Goal: Navigation & Orientation: Go to known website

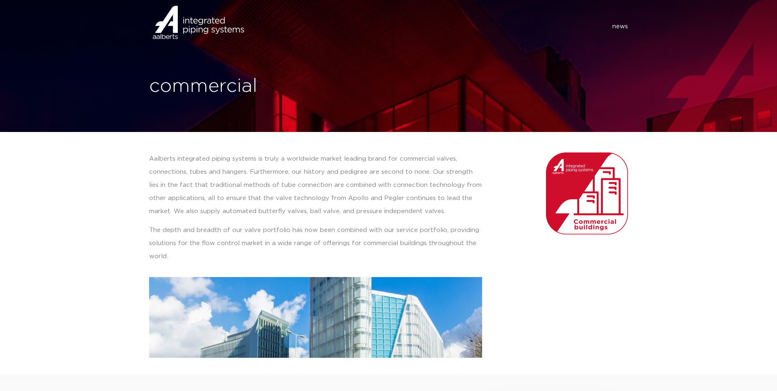
click at [187, 22] on img at bounding box center [179, 33] width 68 height 25
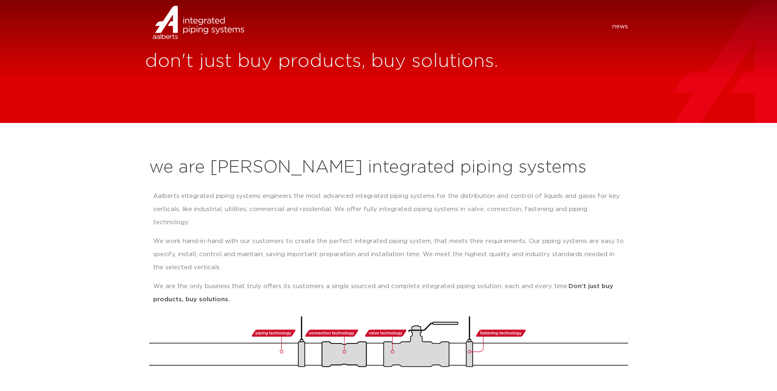
click at [187, 22] on img at bounding box center [179, 33] width 68 height 25
